Goal: Transaction & Acquisition: Purchase product/service

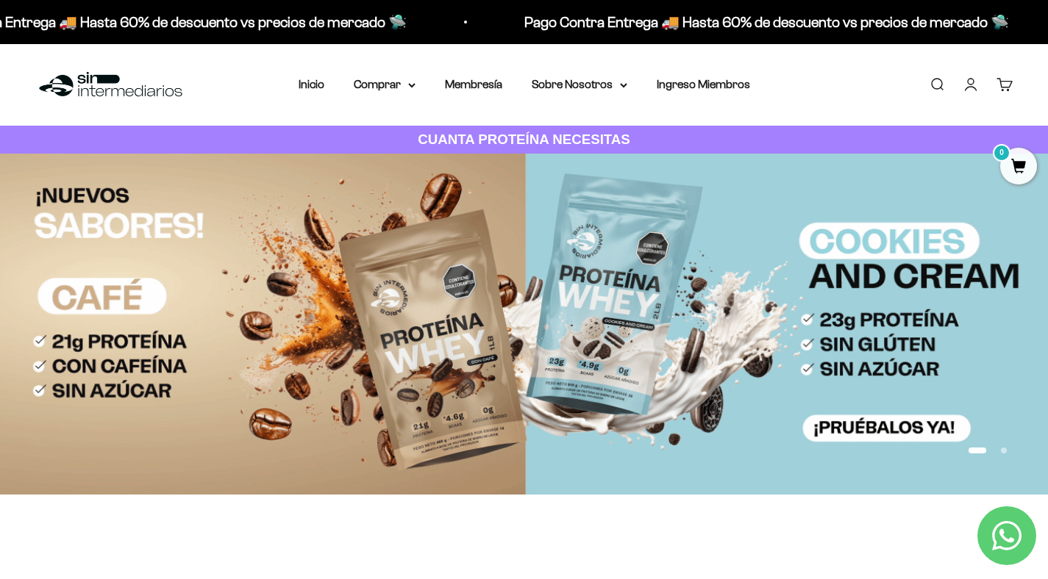
click at [969, 88] on link "Iniciar sesión" at bounding box center [971, 84] width 16 height 16
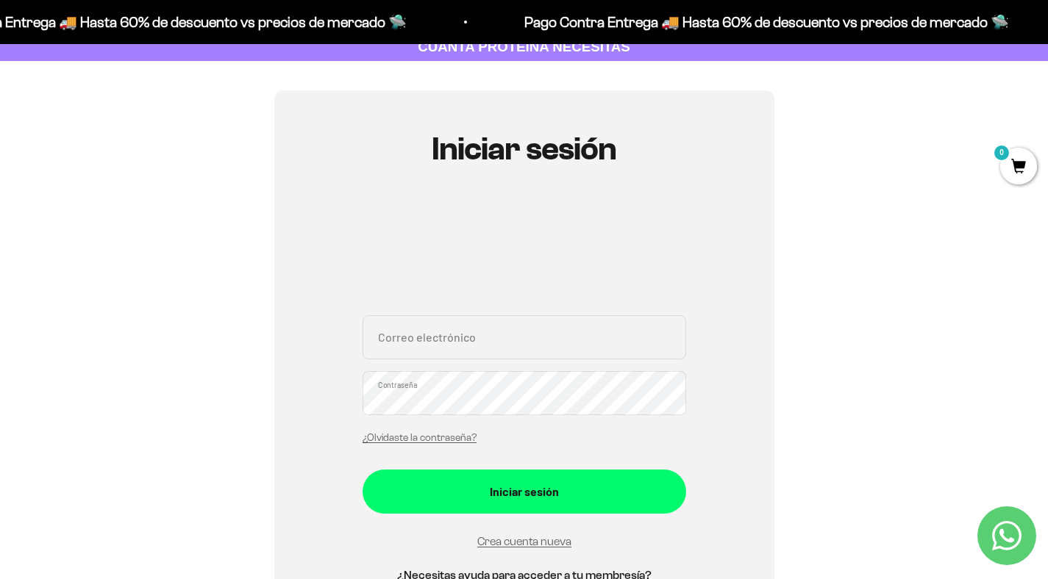
scroll to position [264, 0]
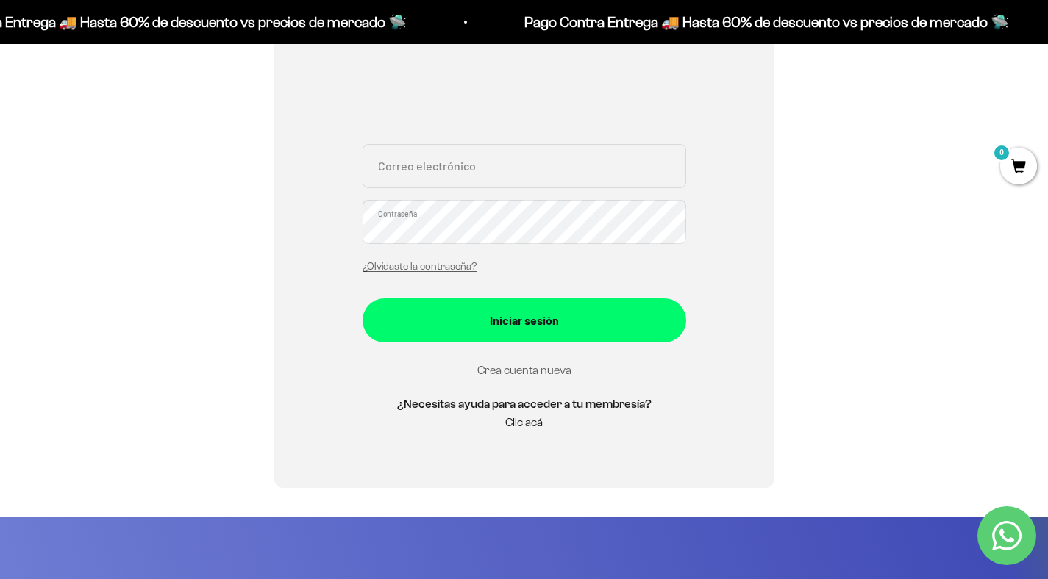
click at [540, 371] on link "Crea cuenta nueva" at bounding box center [524, 370] width 94 height 13
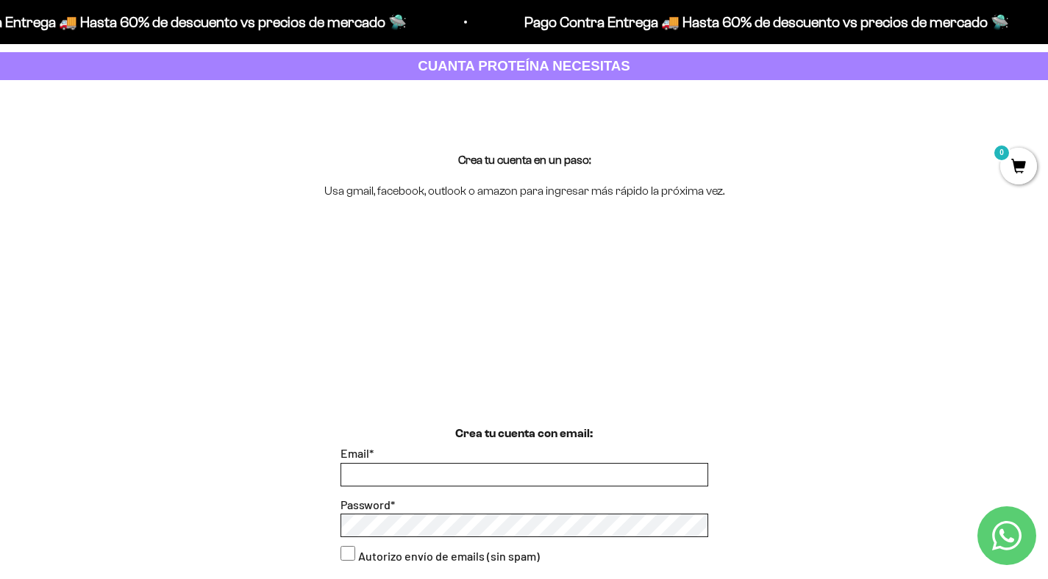
scroll to position [255, 0]
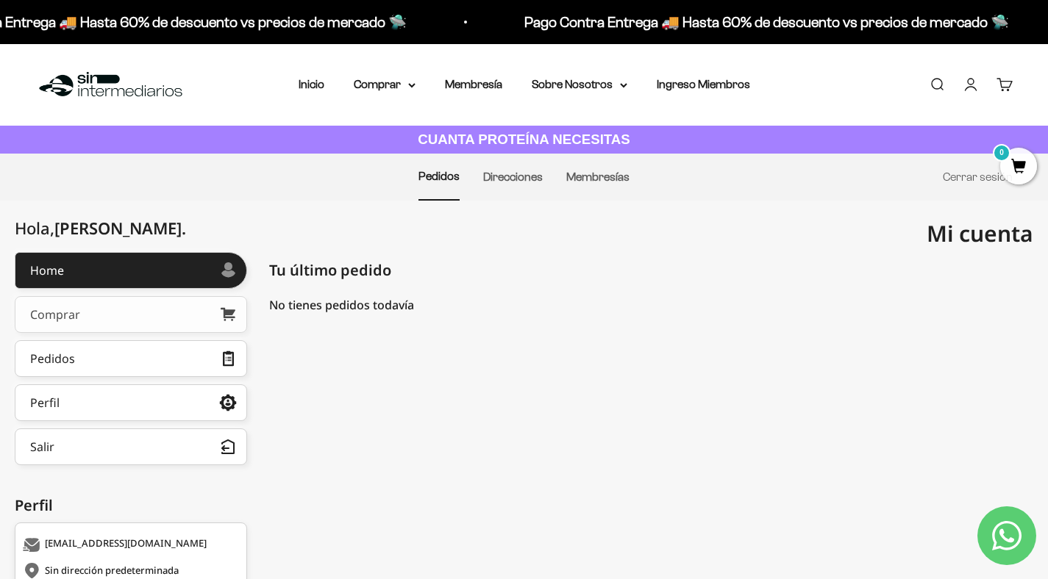
click at [146, 319] on link "Comprar" at bounding box center [131, 314] width 232 height 37
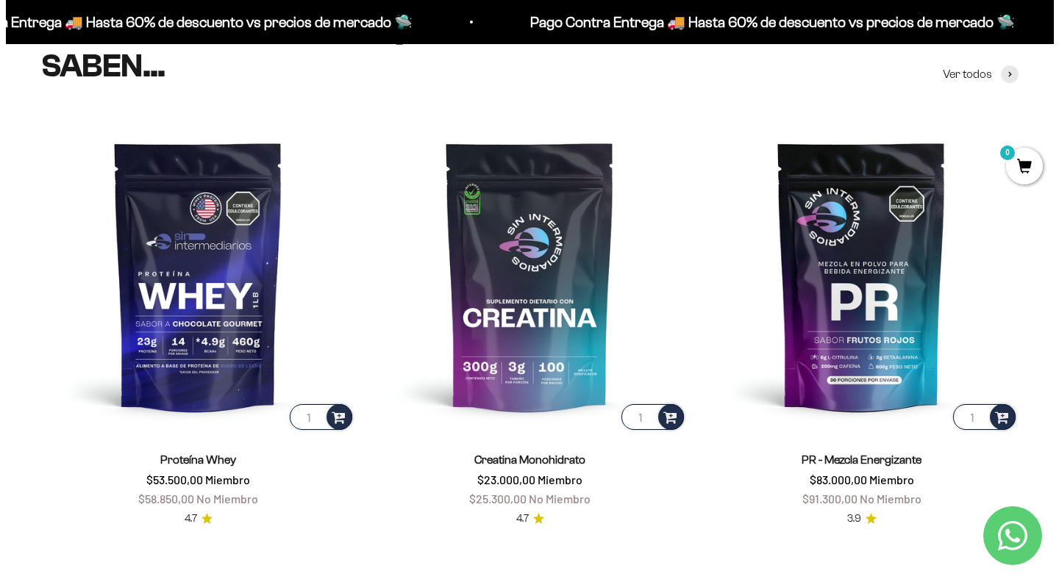
scroll to position [602, 0]
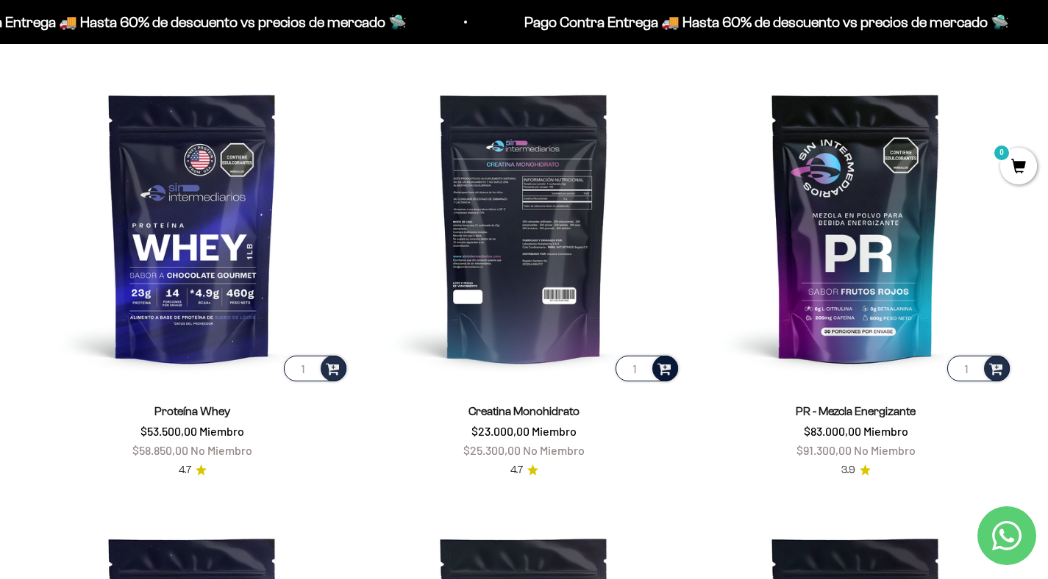
click at [661, 372] on span at bounding box center [664, 368] width 14 height 17
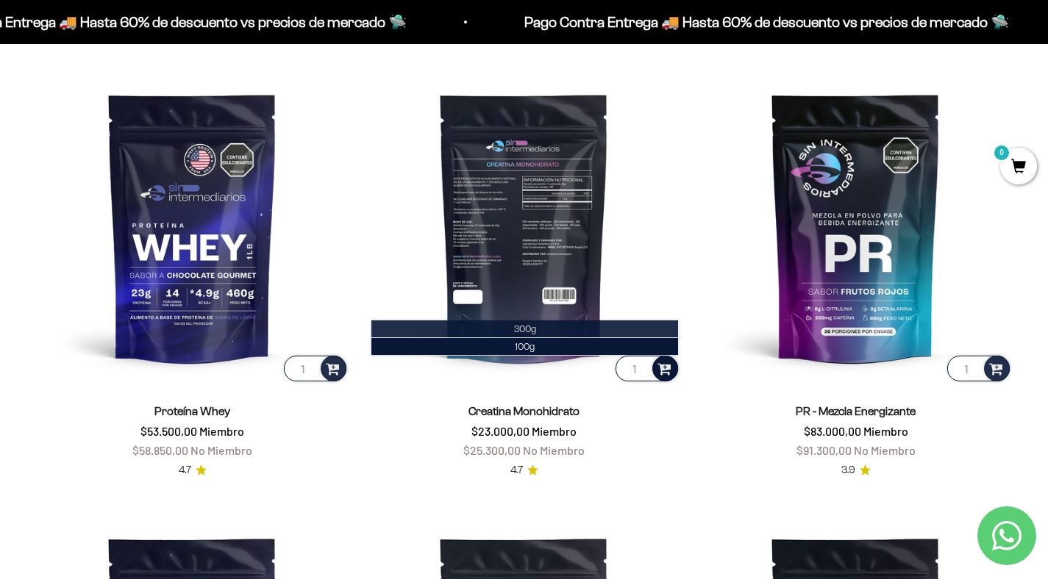
click at [547, 329] on li "300g" at bounding box center [524, 330] width 307 height 18
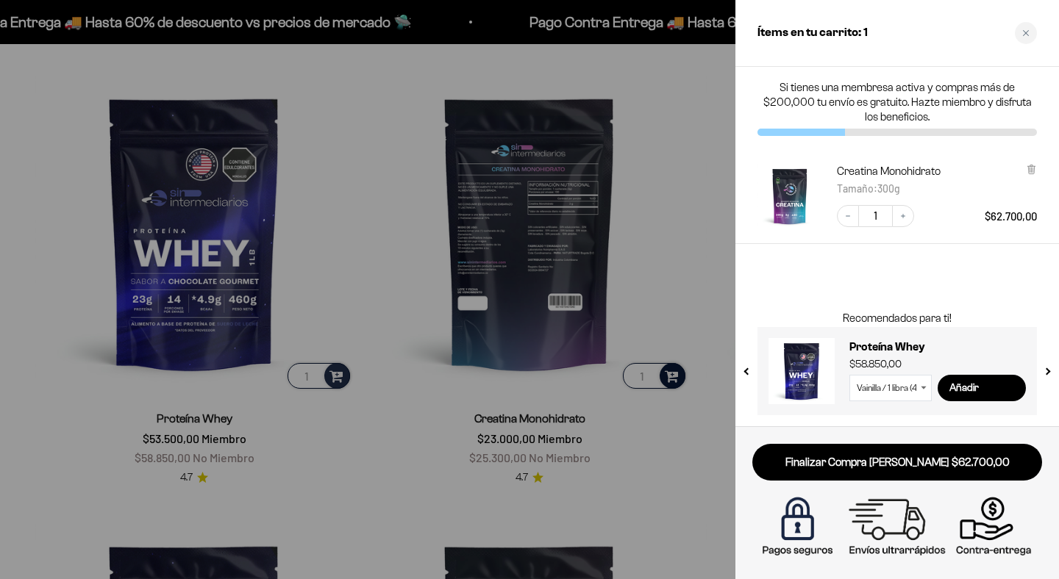
click at [904, 385] on select "Vainilla / 1 libra (460g) Vainilla / 2 libras (910g) Vainilla / 5 libras (2280g…" at bounding box center [890, 388] width 82 height 26
click at [849, 375] on select "Vainilla / 1 libra (460g) Vainilla / 2 libras (910g) Vainilla / 5 libras (2280g…" at bounding box center [890, 388] width 82 height 26
click at [957, 389] on input "Añadir" at bounding box center [982, 388] width 88 height 26
select select "42658509357265"
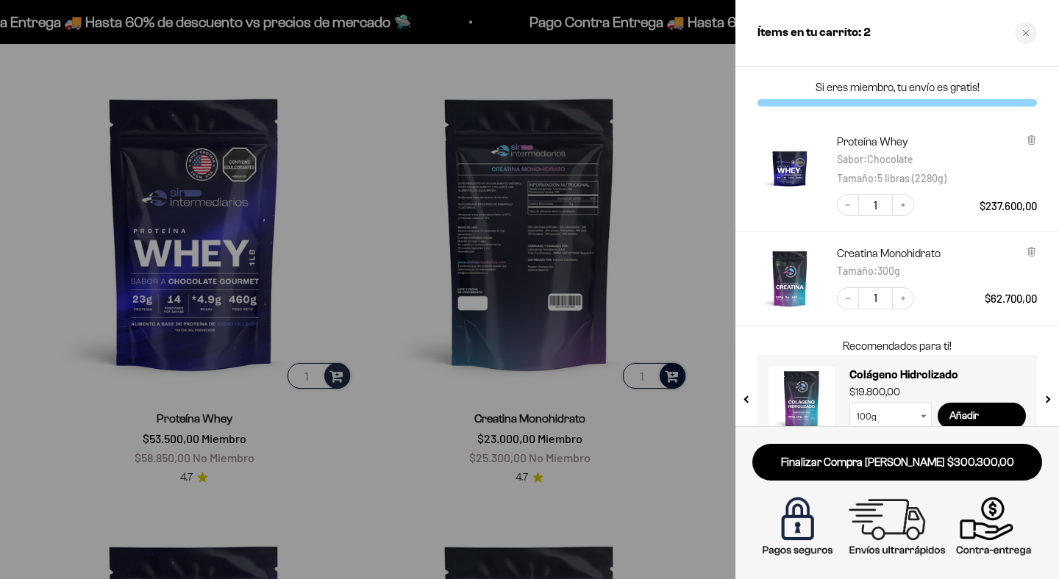
click at [715, 422] on div at bounding box center [529, 289] width 1059 height 579
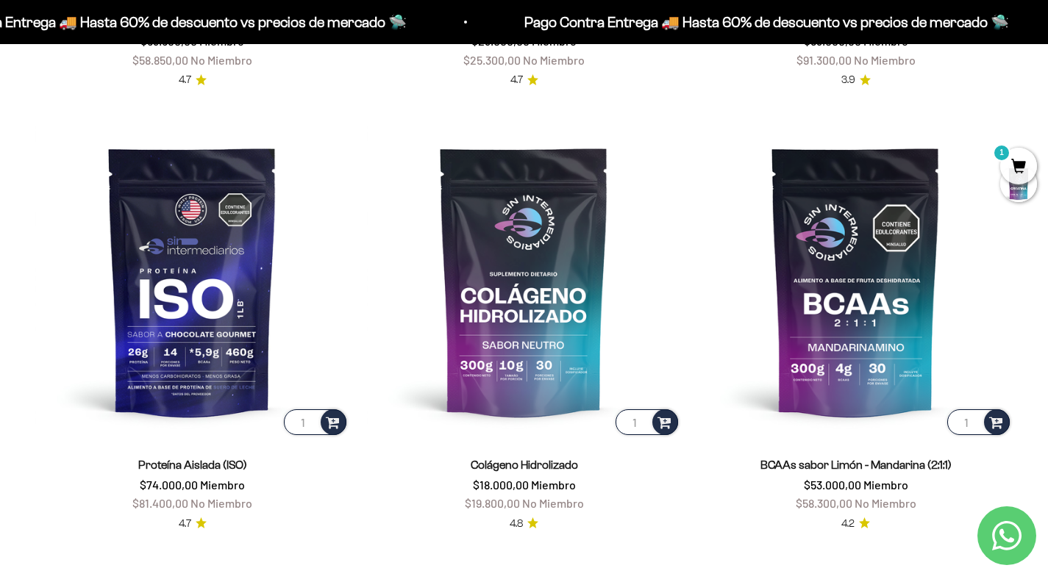
scroll to position [1025, 0]
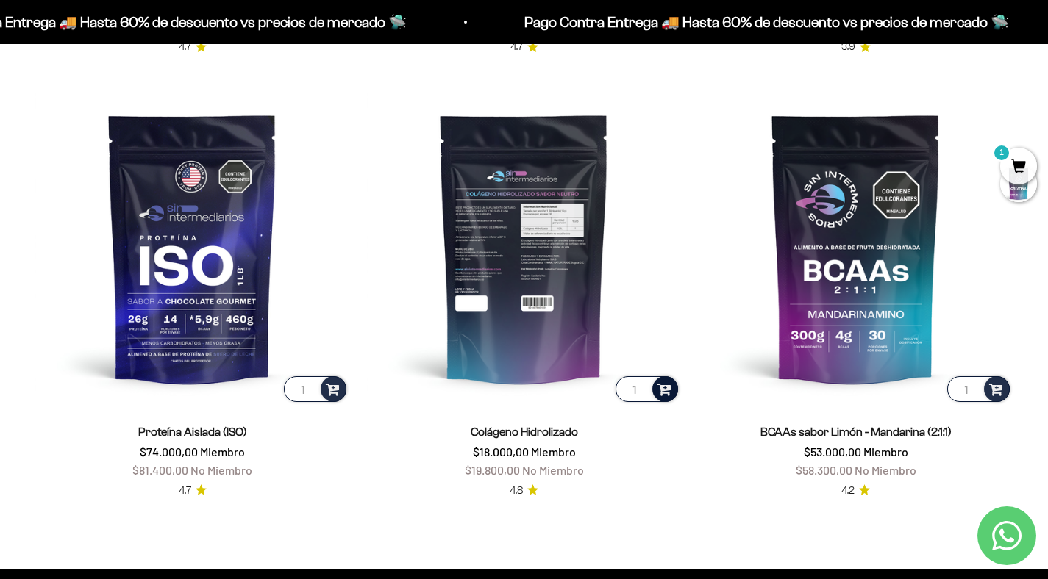
click at [664, 388] on span at bounding box center [664, 388] width 14 height 17
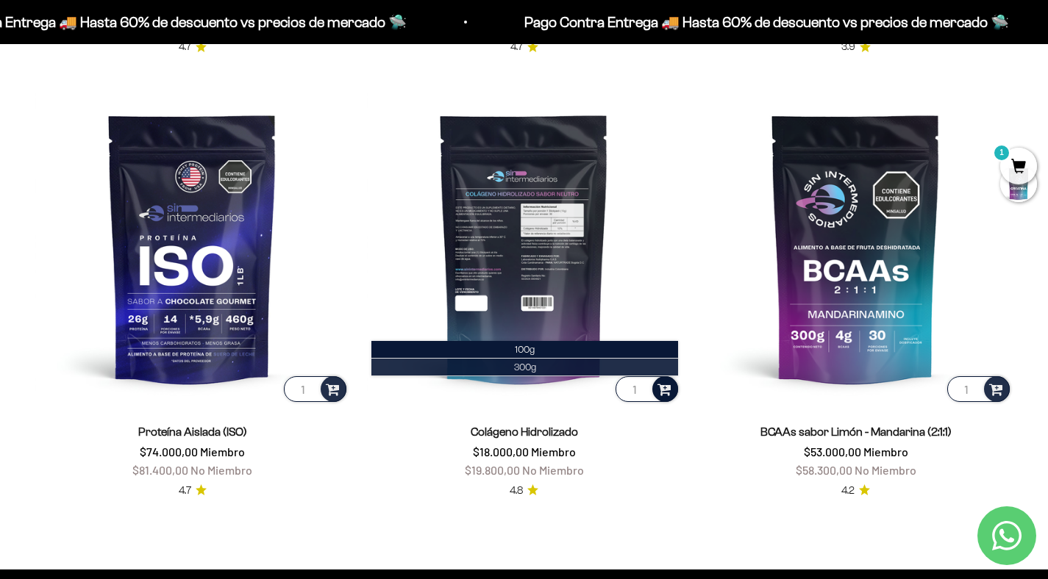
click at [608, 366] on li "300g" at bounding box center [524, 368] width 307 height 18
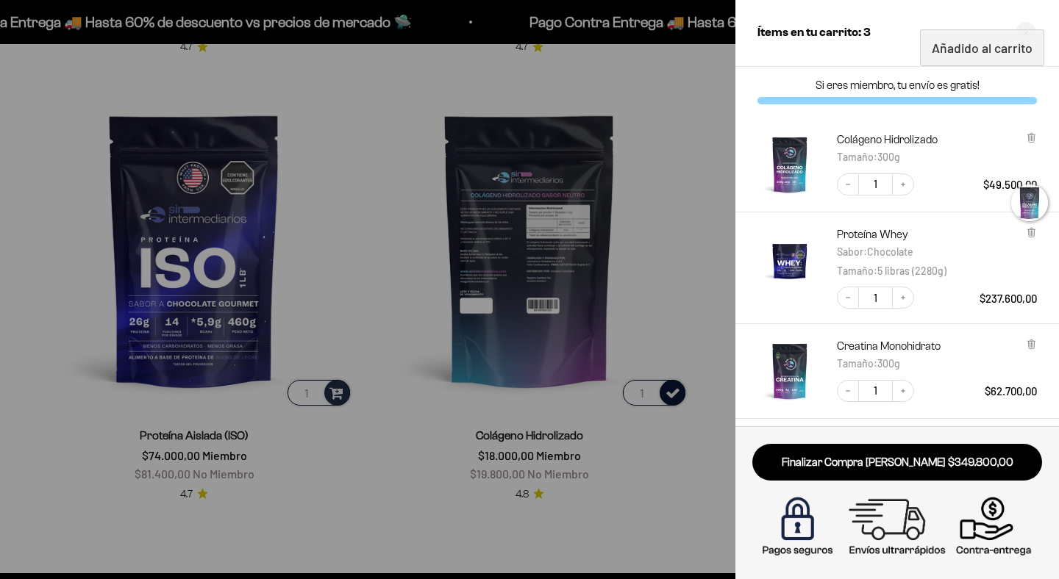
scroll to position [3, 0]
click at [898, 182] on button "Increase quantity" at bounding box center [903, 184] width 22 height 22
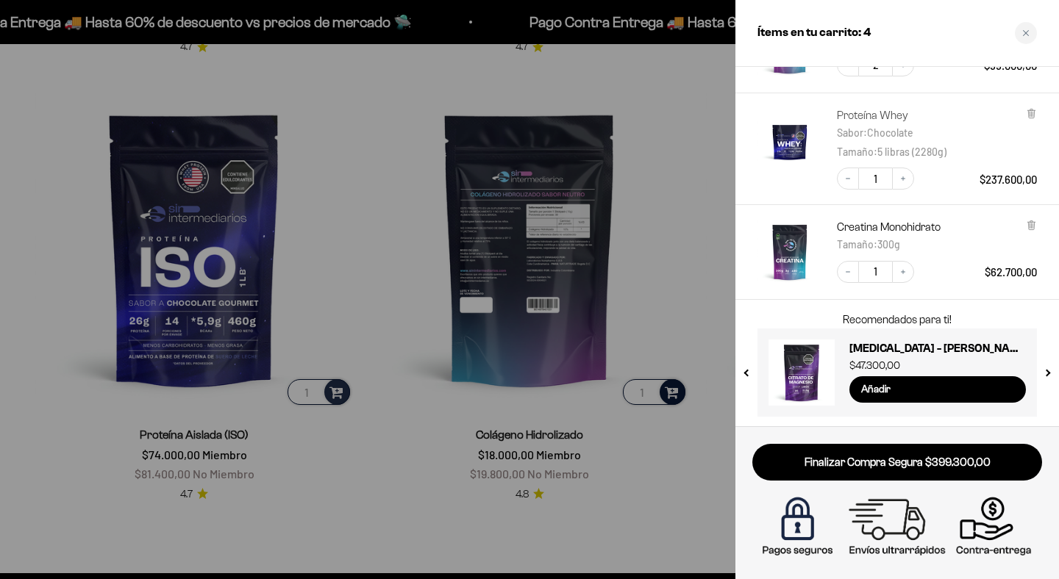
scroll to position [123, 0]
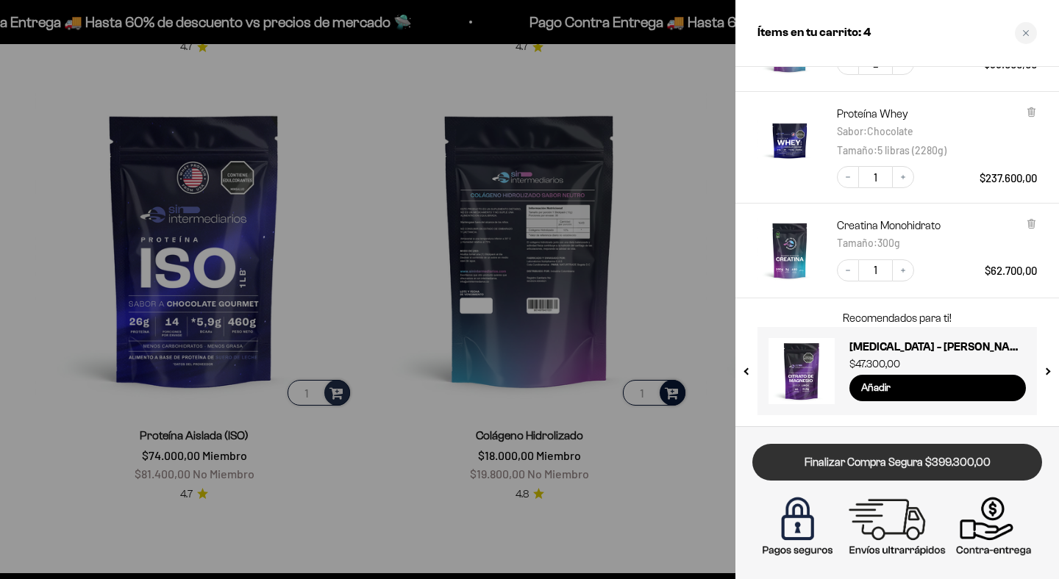
click at [994, 457] on link "Finalizar Compra Segura $399.300,00" at bounding box center [897, 463] width 290 height 38
